Goal: Find specific page/section: Find specific page/section

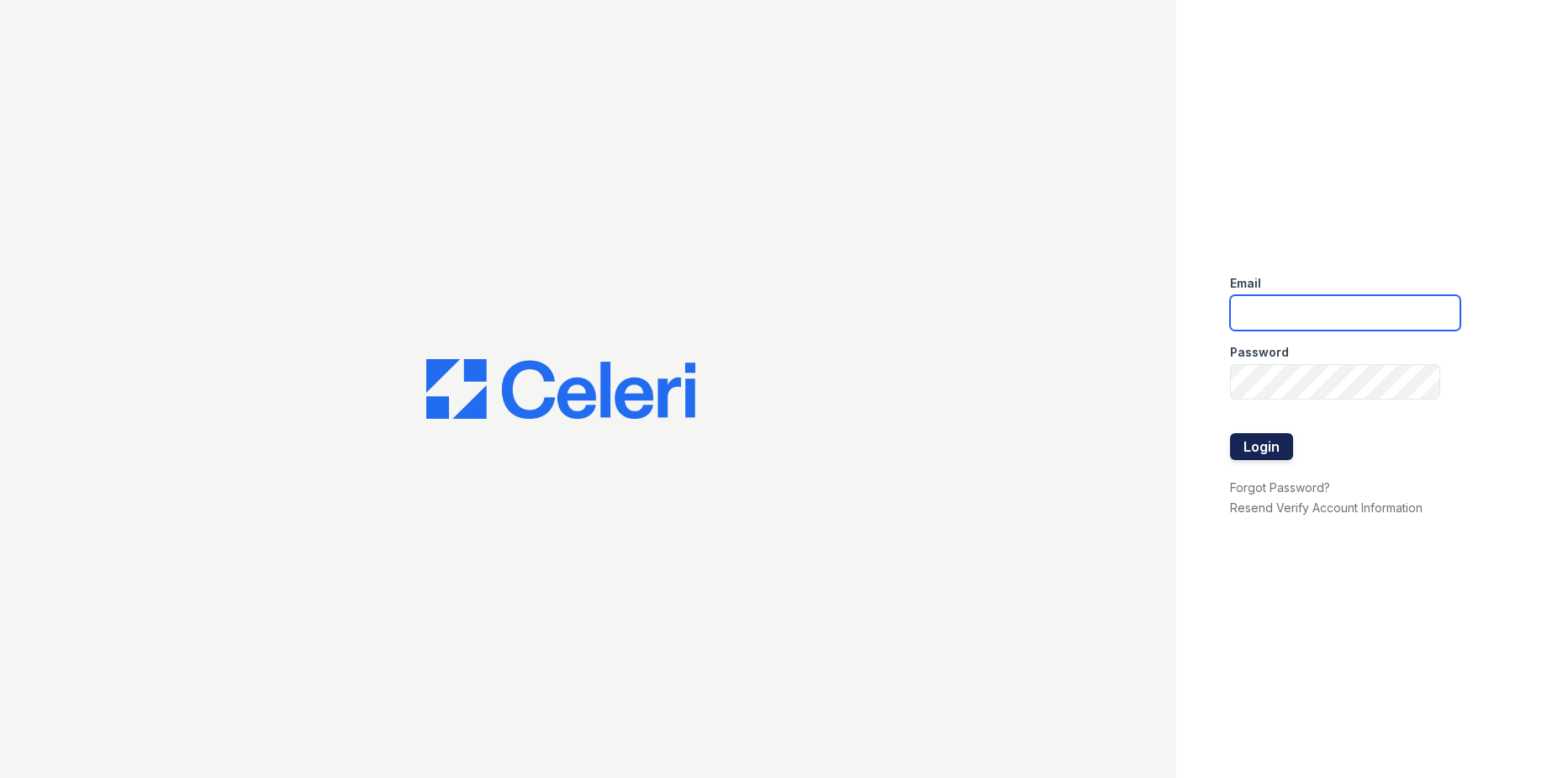
type input "[DOMAIN_NAME][EMAIL_ADDRESS][DOMAIN_NAME]"
click at [1248, 452] on button "Login" at bounding box center [1262, 446] width 63 height 27
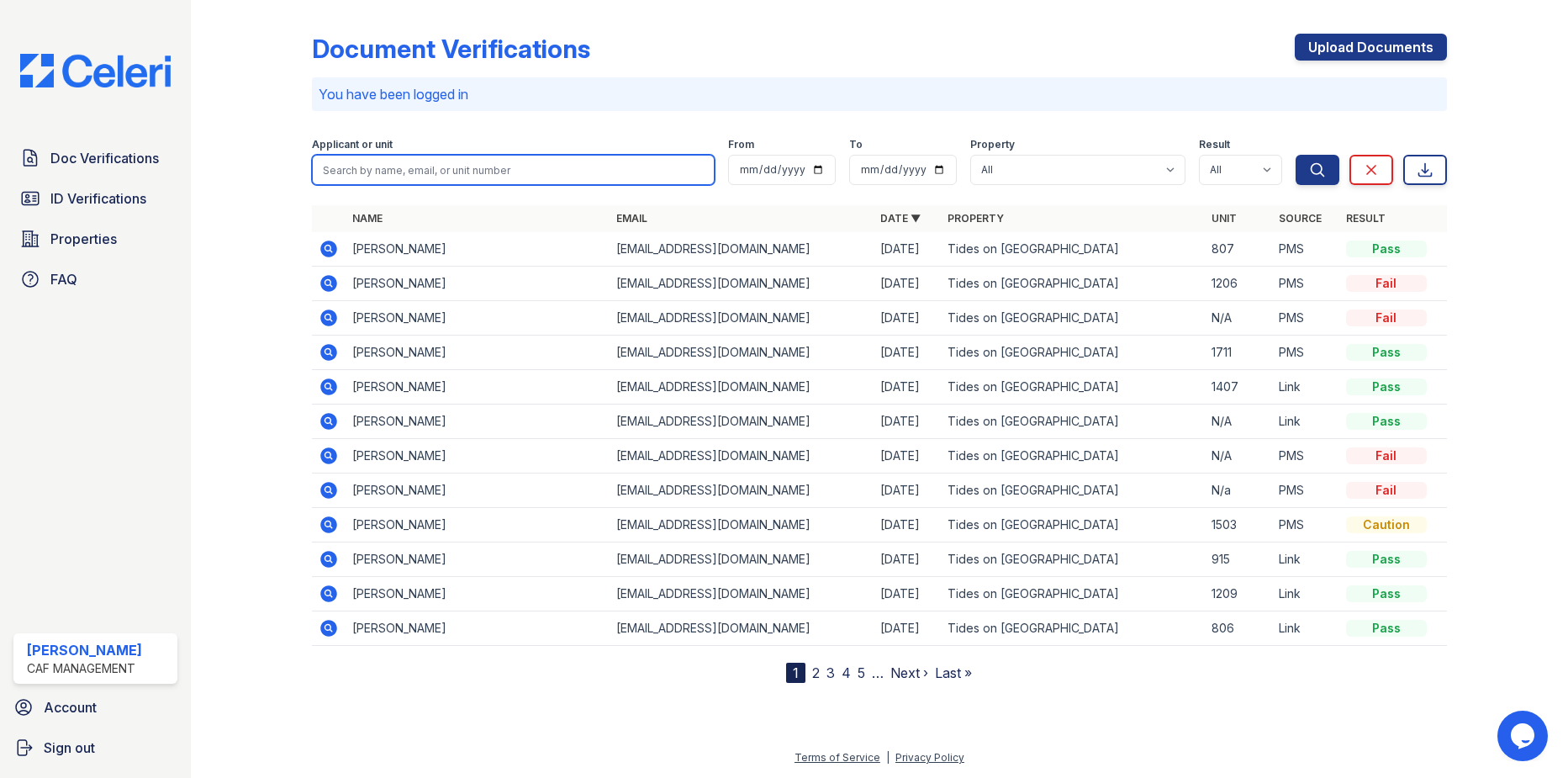
click at [443, 172] on input "search" at bounding box center [512, 169] width 402 height 31
type input "[PERSON_NAME]"
click at [1296, 155] on button "Search" at bounding box center [1317, 169] width 44 height 31
